Goal: Download file/media

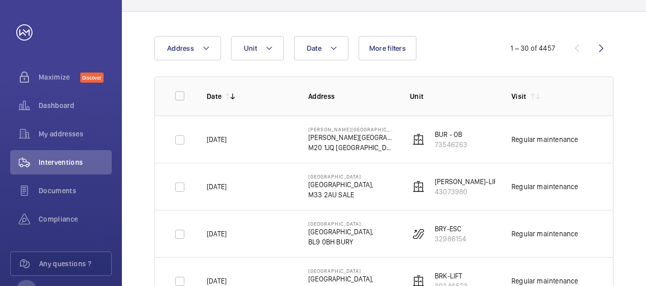
scroll to position [81, 0]
click at [587, 154] on td "Regular maintenance" at bounding box center [546, 138] width 102 height 47
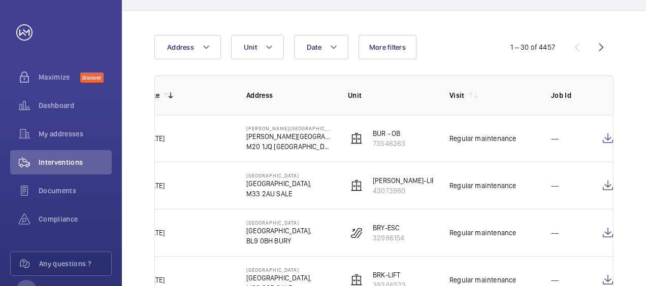
scroll to position [0, 71]
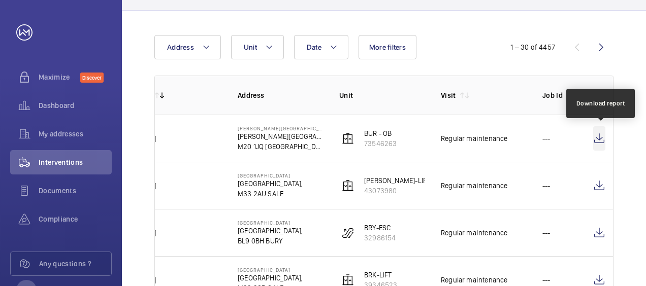
click at [598, 142] on wm-front-icon-button at bounding box center [599, 138] width 12 height 24
